Goal: Transaction & Acquisition: Purchase product/service

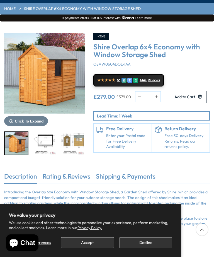
scroll to position [46, 0]
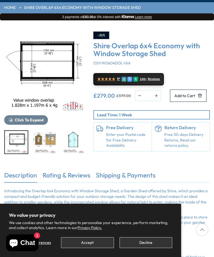
click at [49, 143] on img "3 / 9" at bounding box center [44, 142] width 23 height 23
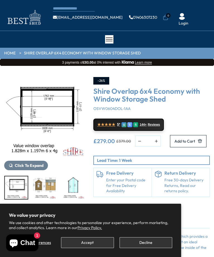
scroll to position [13, 0]
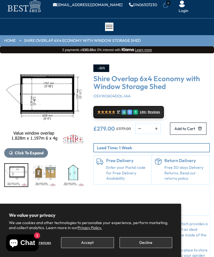
click at [175, 131] on span "Add to Cart" at bounding box center [185, 129] width 21 height 4
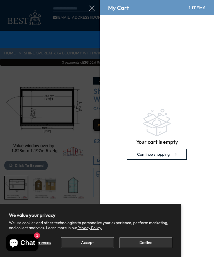
scroll to position [0, 0]
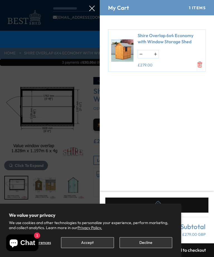
click at [92, 245] on button "Accept" at bounding box center [87, 242] width 53 height 11
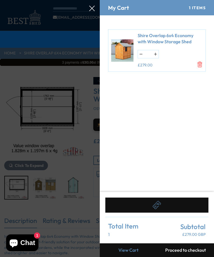
click at [131, 252] on link "View Cart" at bounding box center [128, 251] width 57 height 14
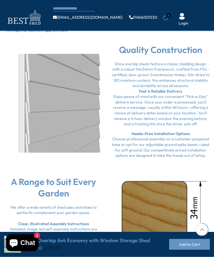
scroll to position [584, 0]
click at [169, 137] on p "Hassle-Free Installation Options Choose professional assembly on a customer-pre…" at bounding box center [160, 144] width 99 height 27
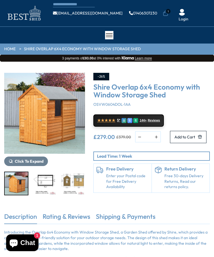
scroll to position [0, 0]
